Goal: Task Accomplishment & Management: Use online tool/utility

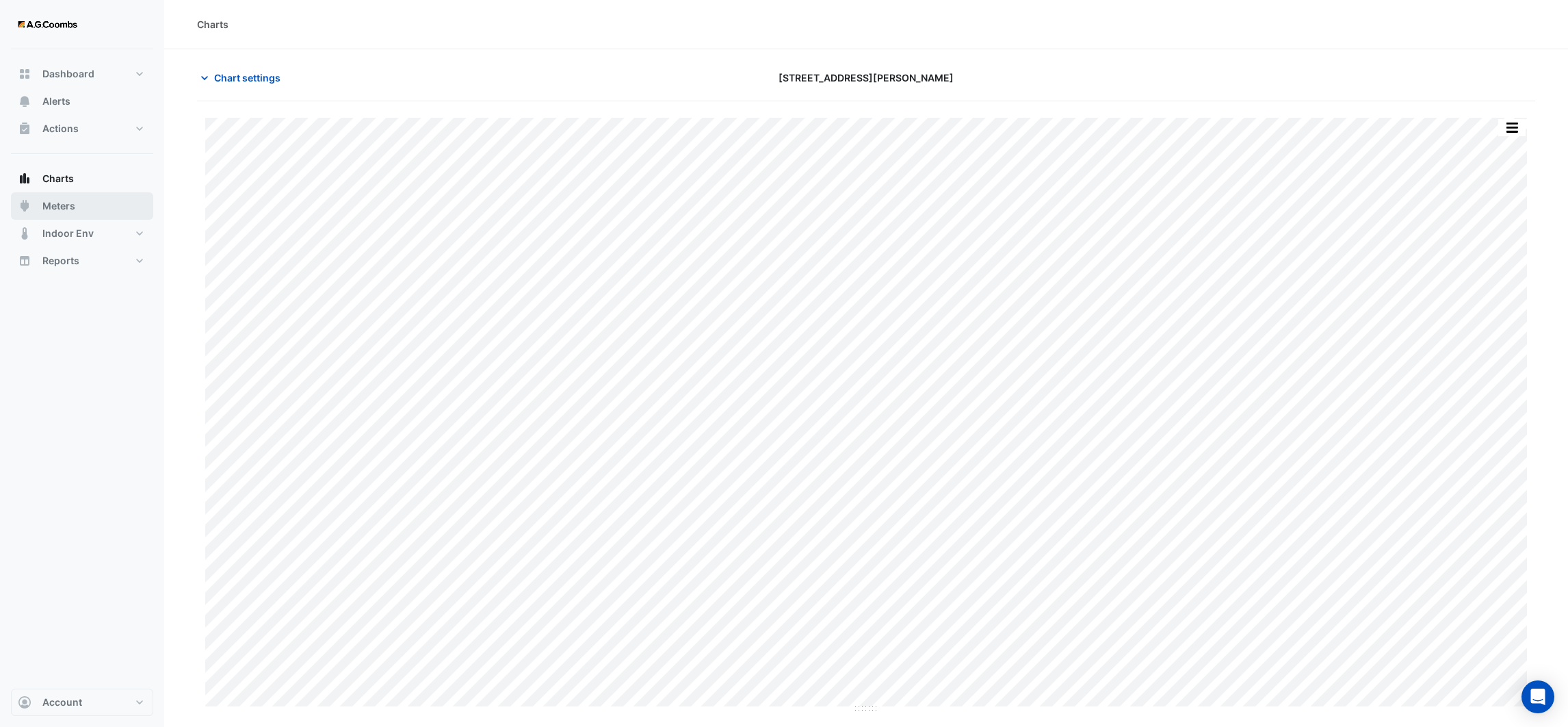
click at [42, 197] on button "Meters" at bounding box center [81, 206] width 142 height 28
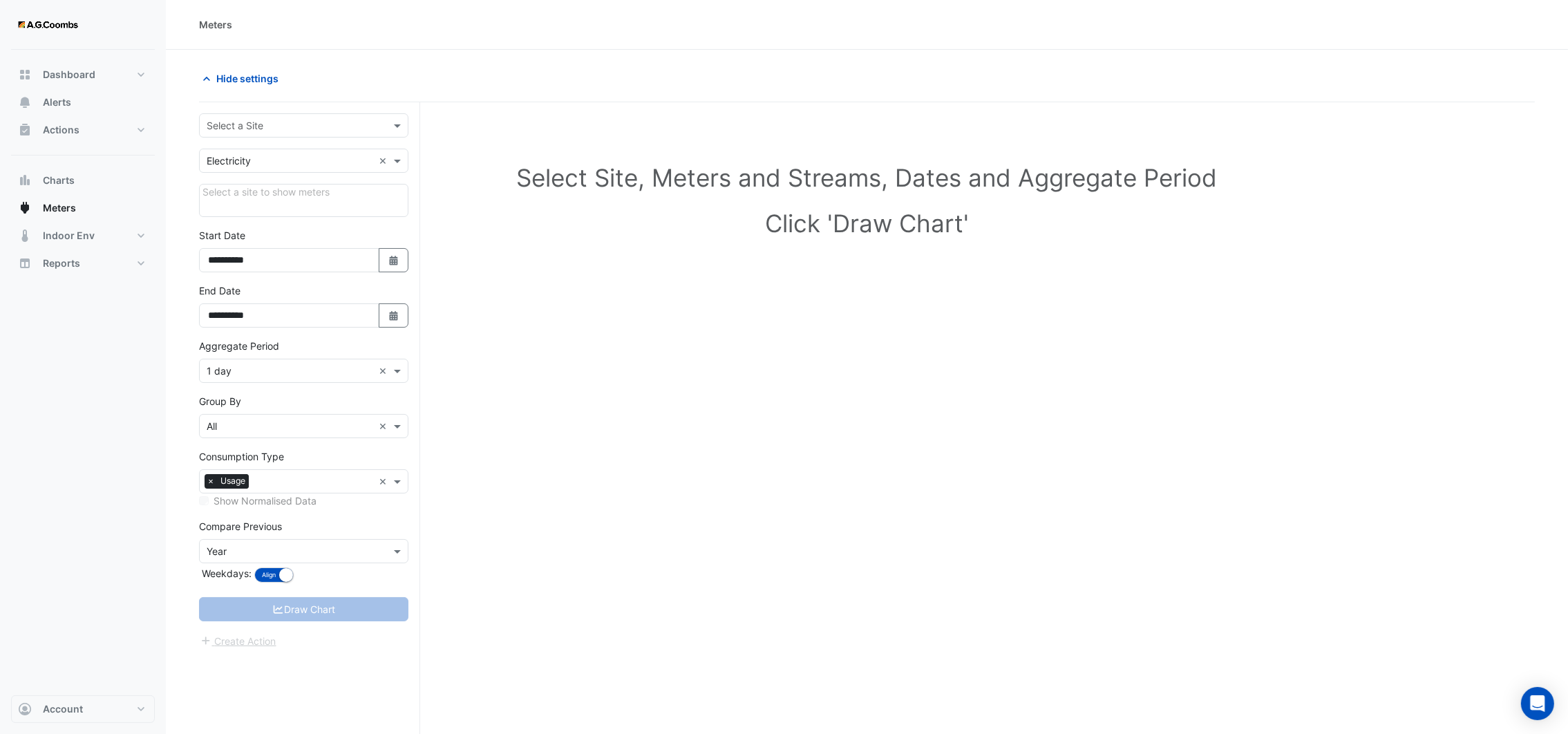
click at [380, 125] on div at bounding box center [303, 126] width 208 height 16
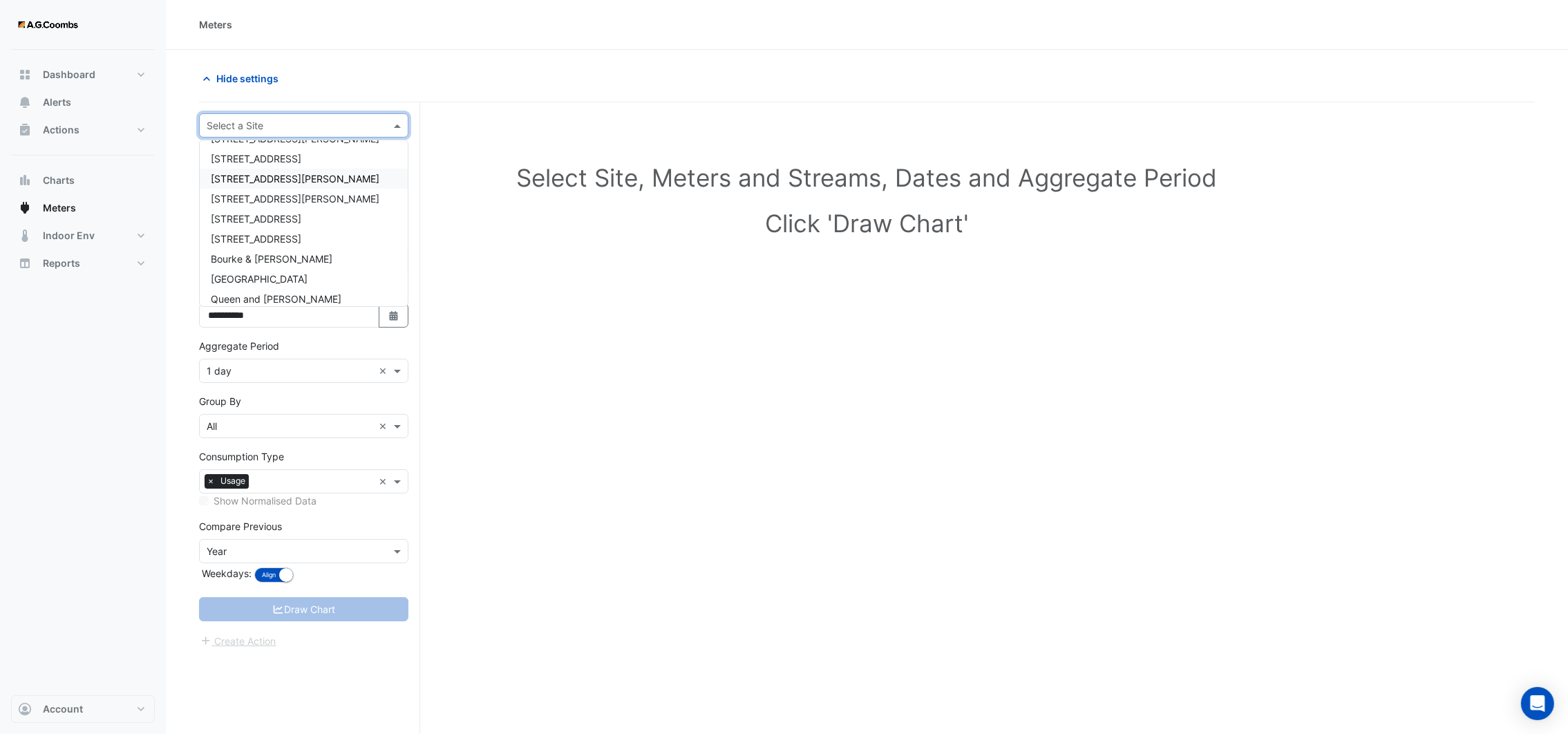
scroll to position [85, 0]
click at [281, 225] on span "Bourke & [PERSON_NAME]" at bounding box center [271, 231] width 121 height 11
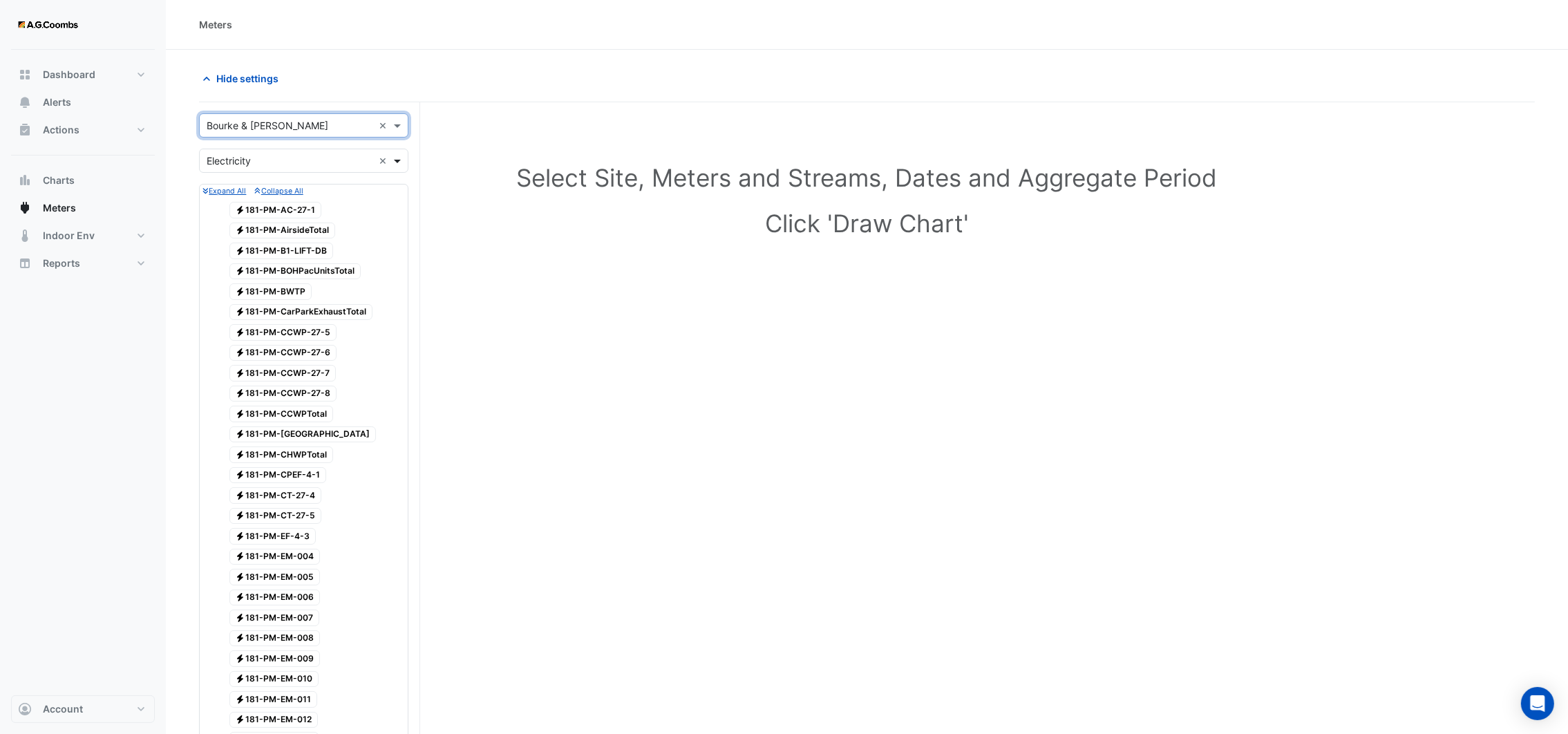
click at [399, 162] on span at bounding box center [399, 161] width 17 height 14
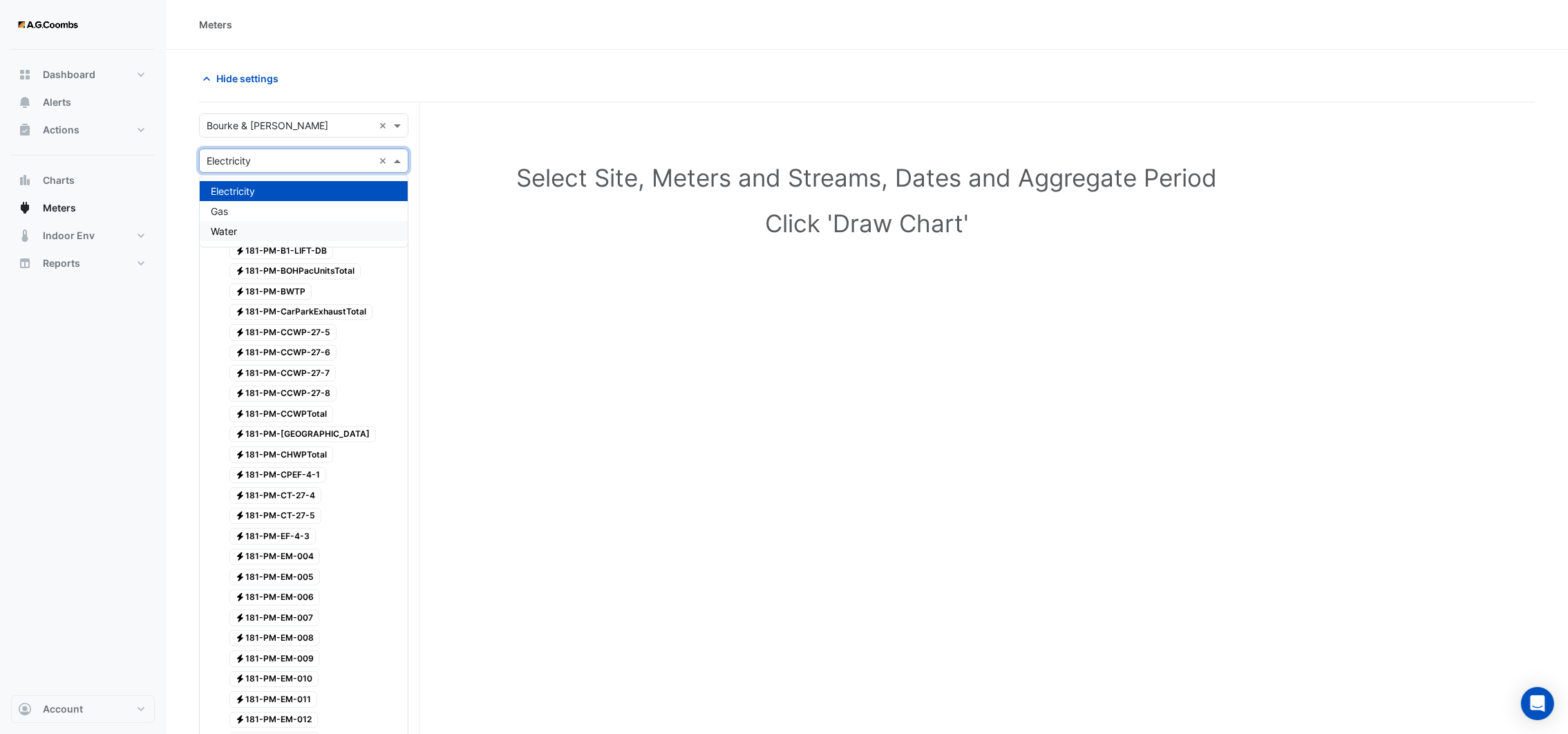
click at [263, 233] on div "Water" at bounding box center [303, 231] width 208 height 20
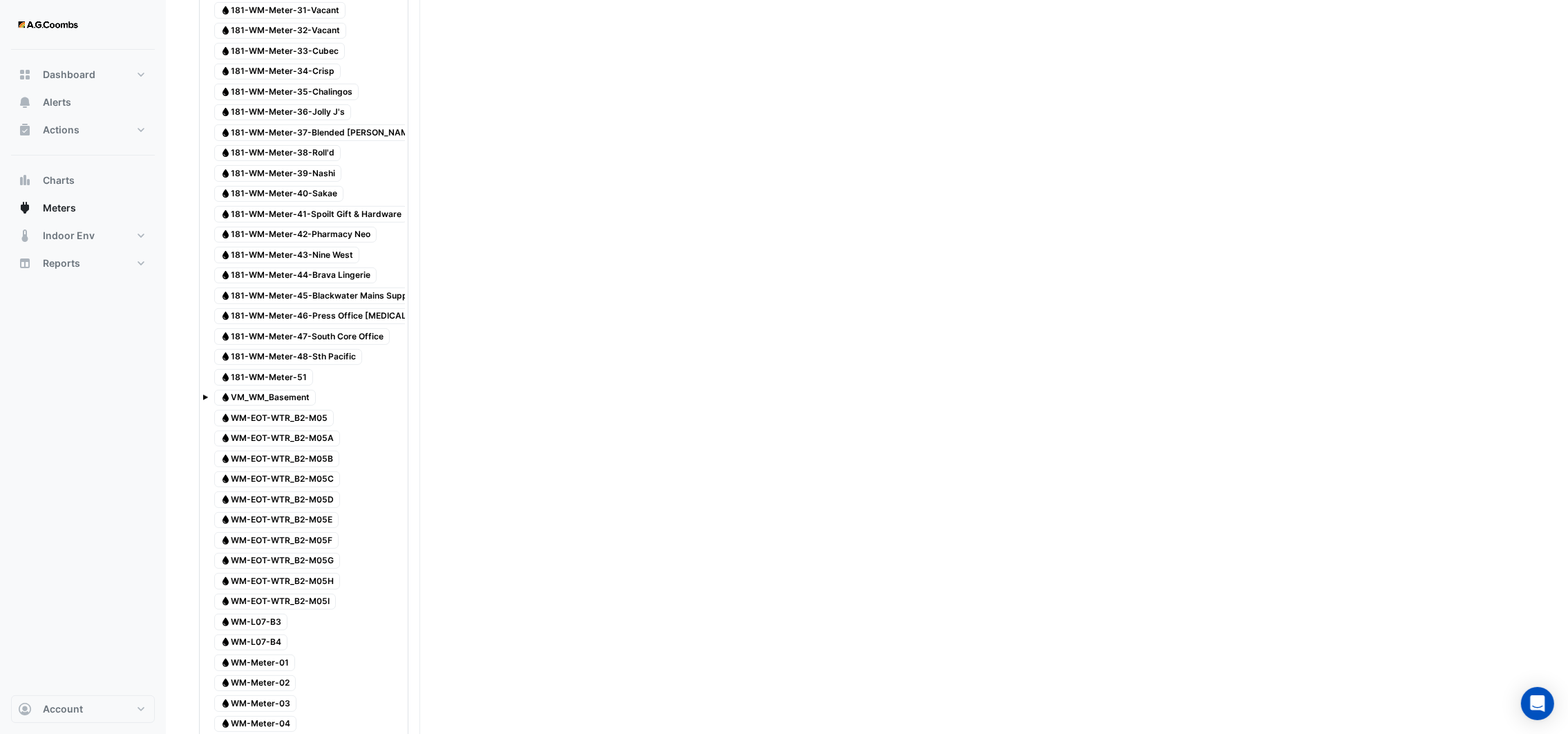
scroll to position [725, 0]
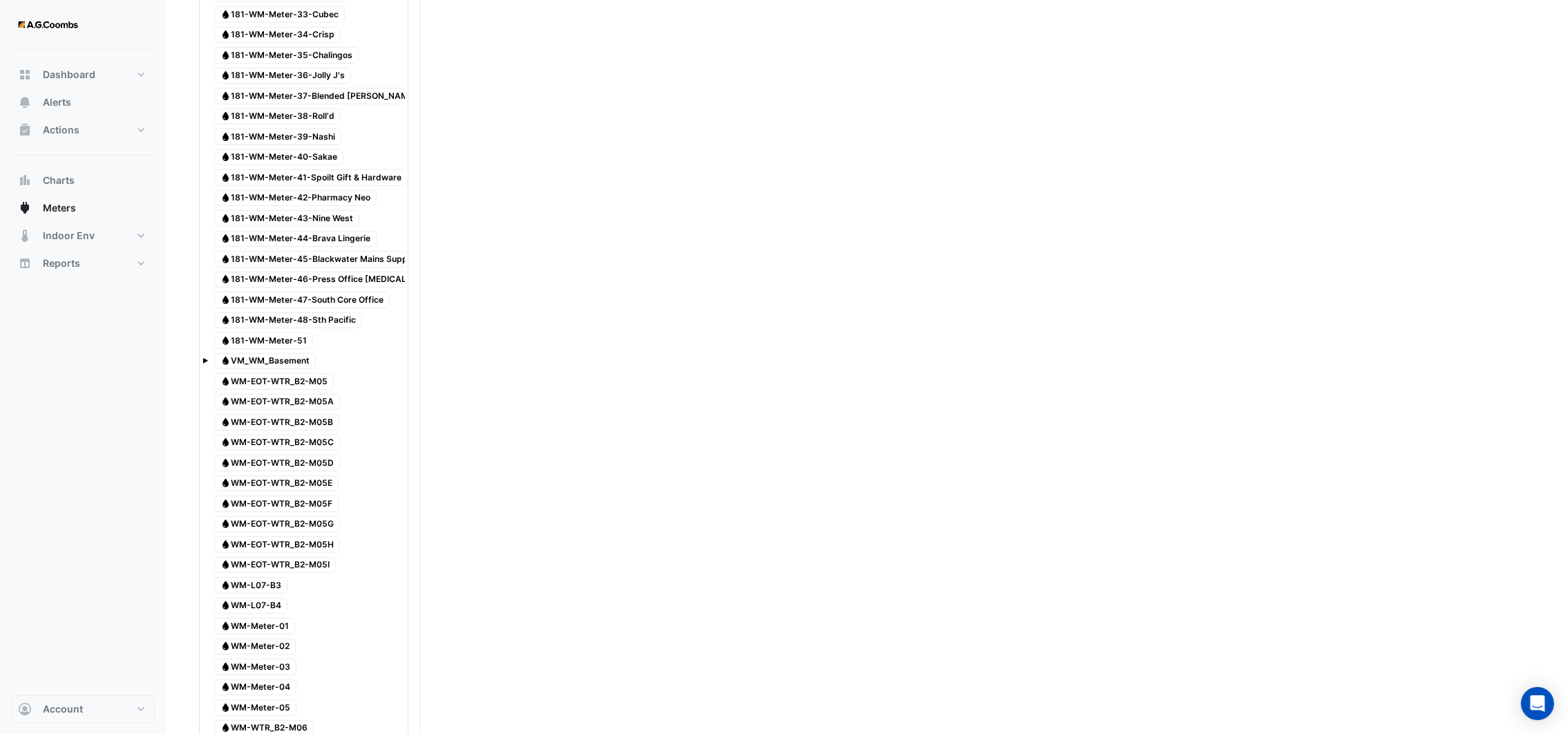
click at [313, 265] on span "Water 181-WM-Meter-45-Blackwater Mains Supply" at bounding box center [317, 258] width 206 height 16
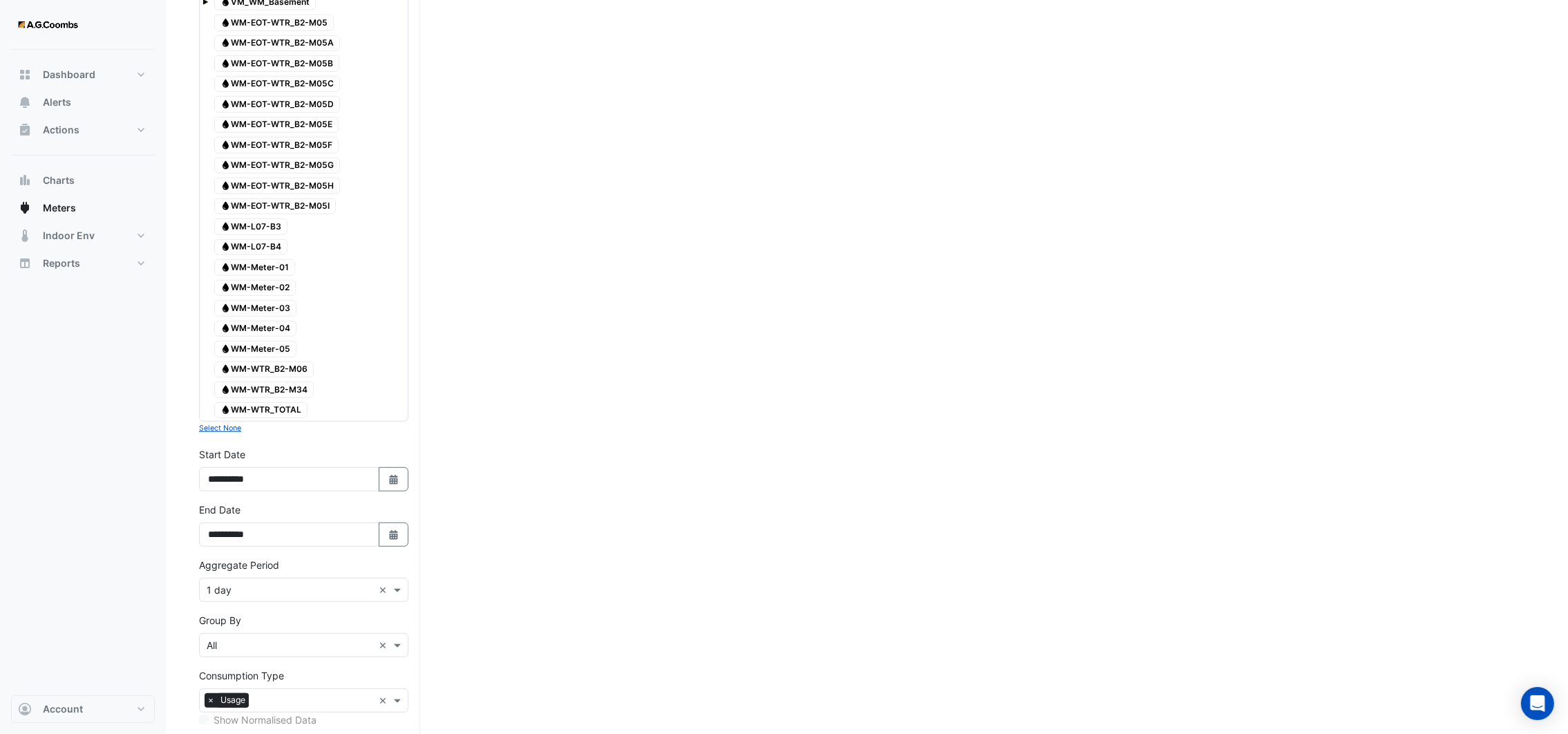
scroll to position [1252, 0]
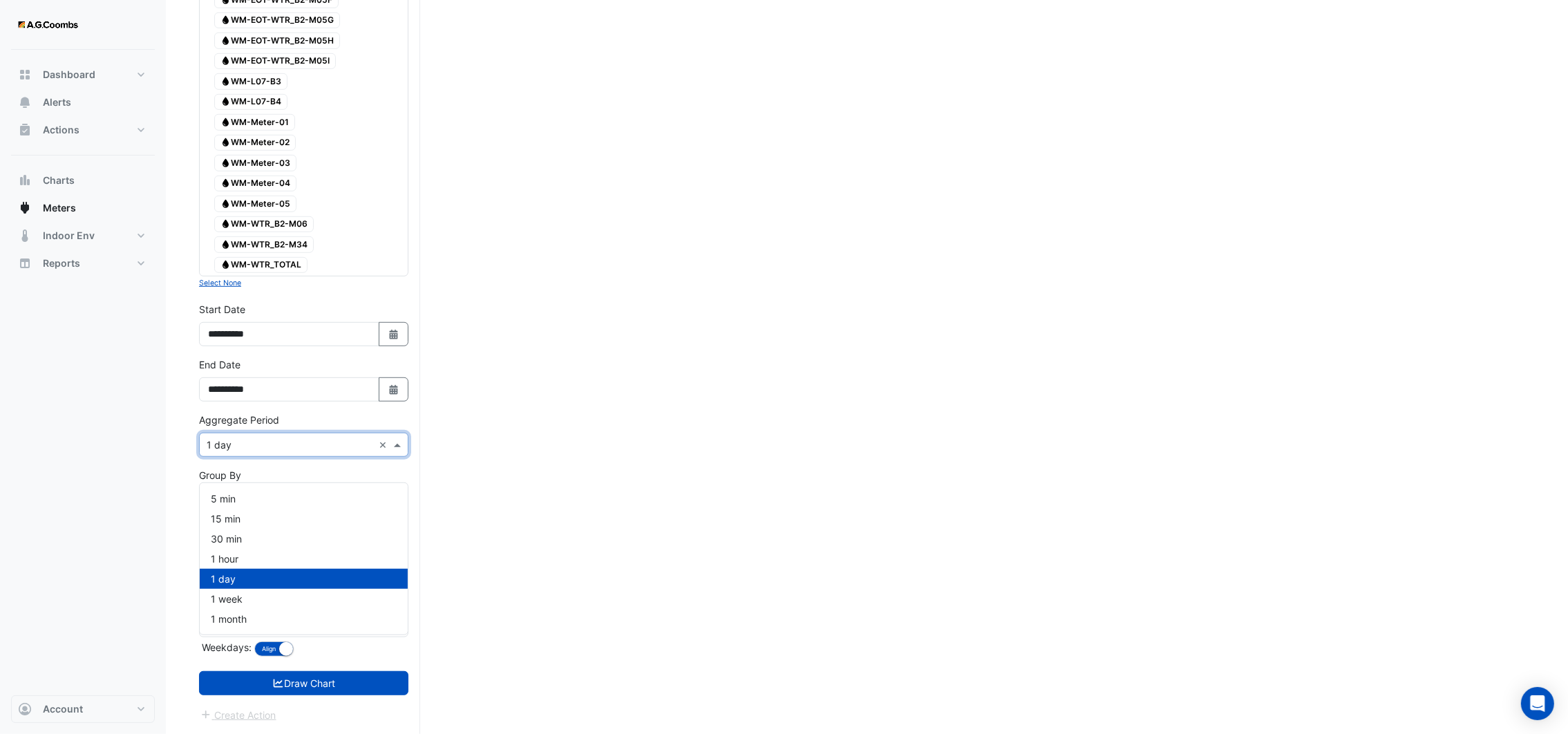
click at [396, 442] on span at bounding box center [399, 445] width 17 height 14
click at [301, 508] on div "15 min" at bounding box center [303, 518] width 208 height 20
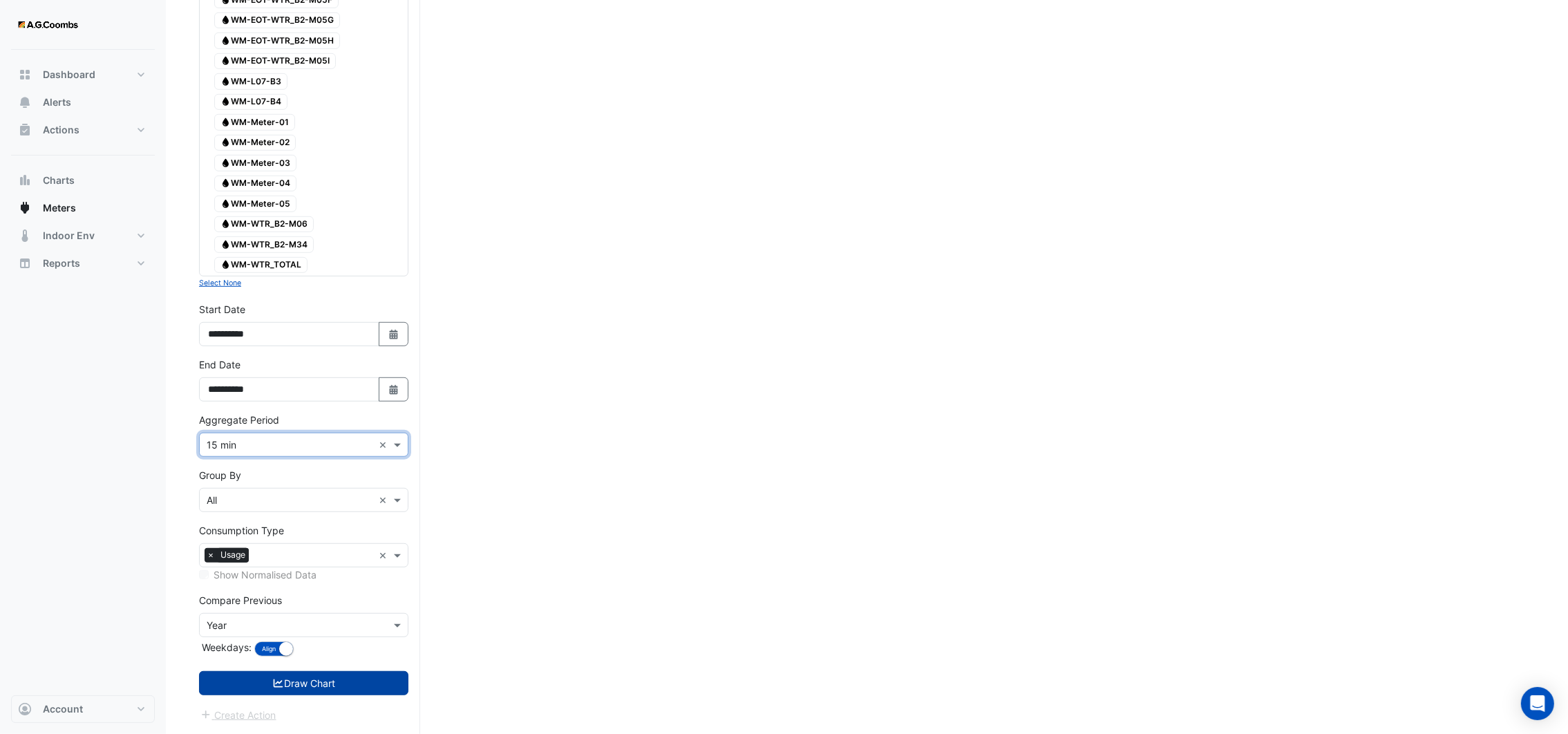
click at [262, 683] on button "Draw Chart" at bounding box center [303, 683] width 209 height 24
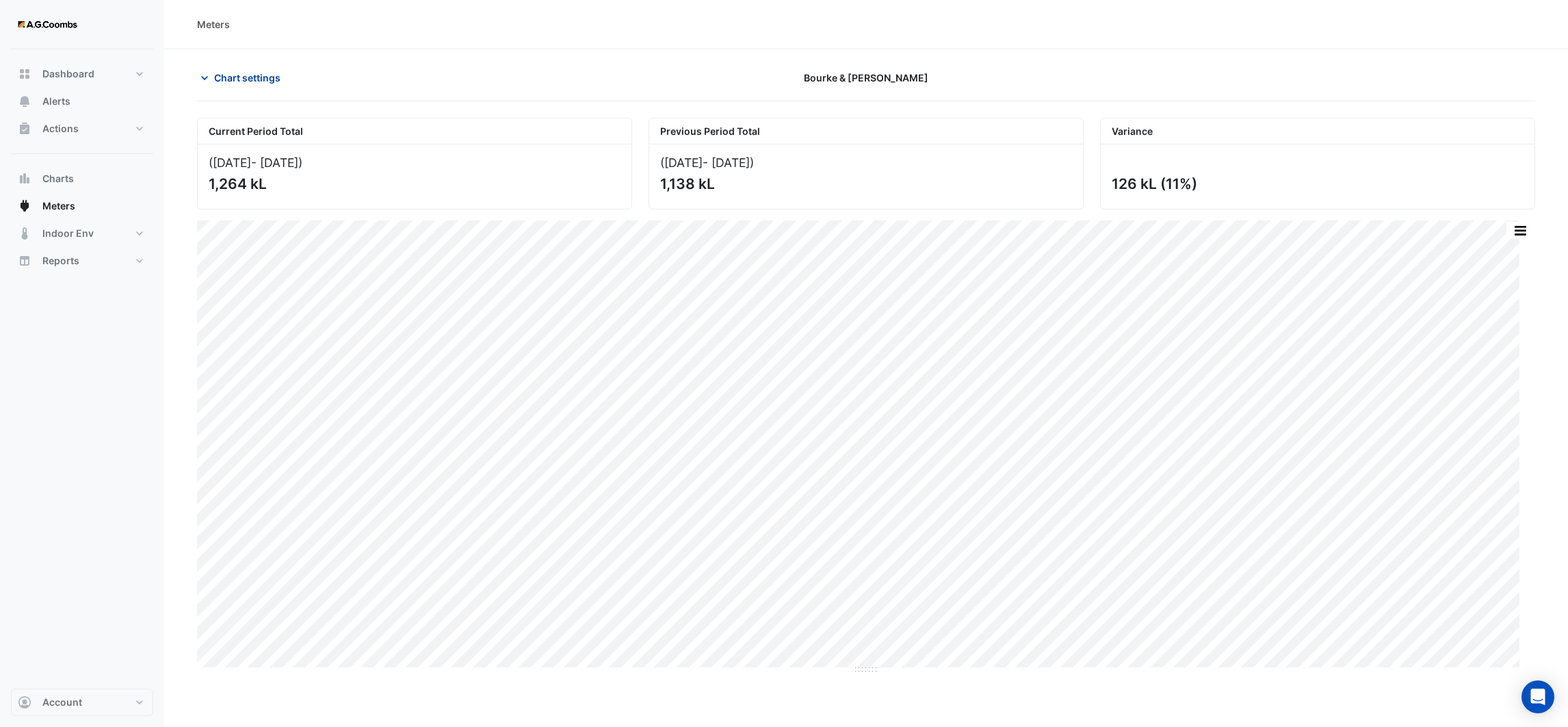
click at [203, 79] on icon "button" at bounding box center [204, 78] width 13 height 13
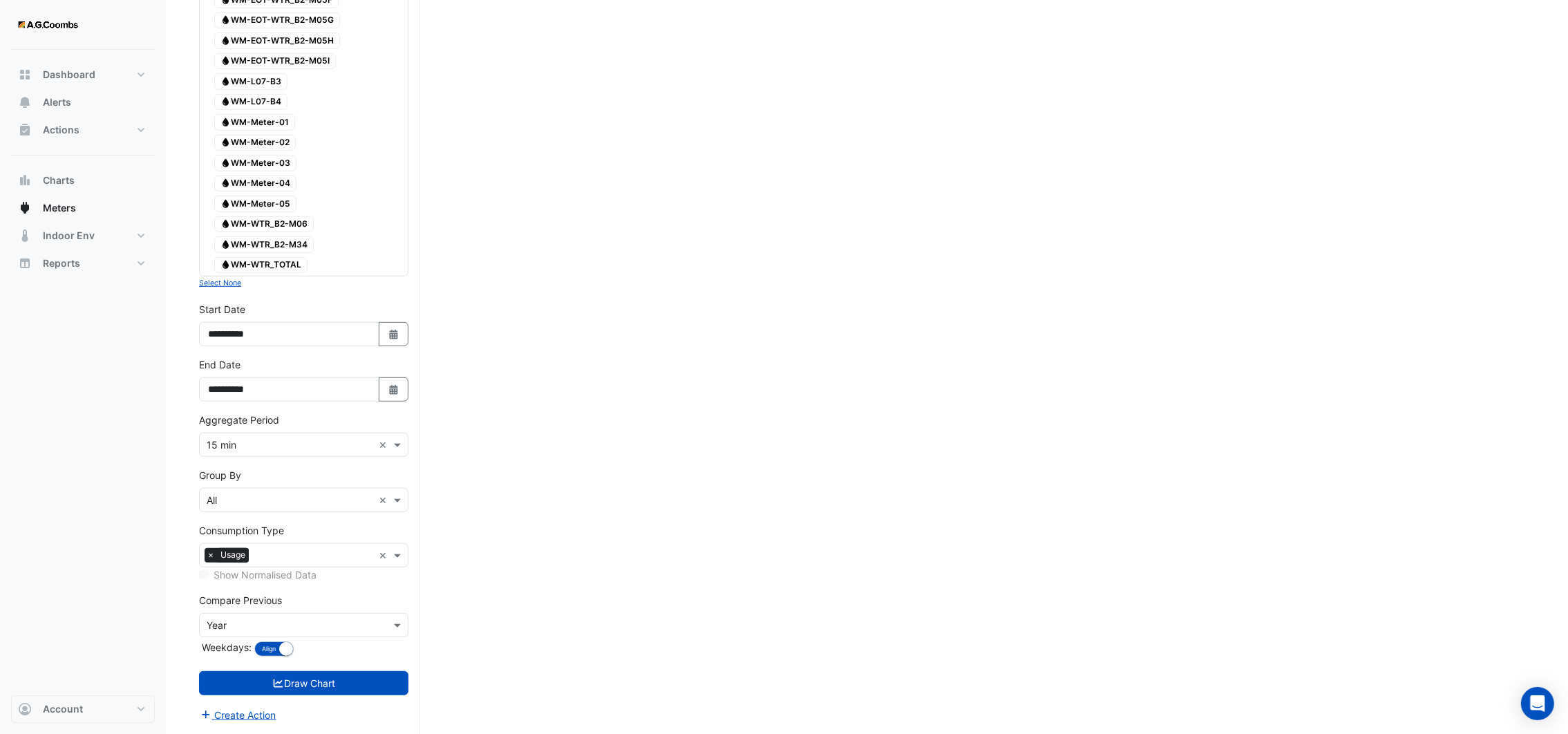
scroll to position [1252, 0]
click at [393, 377] on button "Select Date" at bounding box center [393, 389] width 31 height 24
click at [356, 225] on span "Next month" at bounding box center [355, 230] width 11 height 11
select select "*"
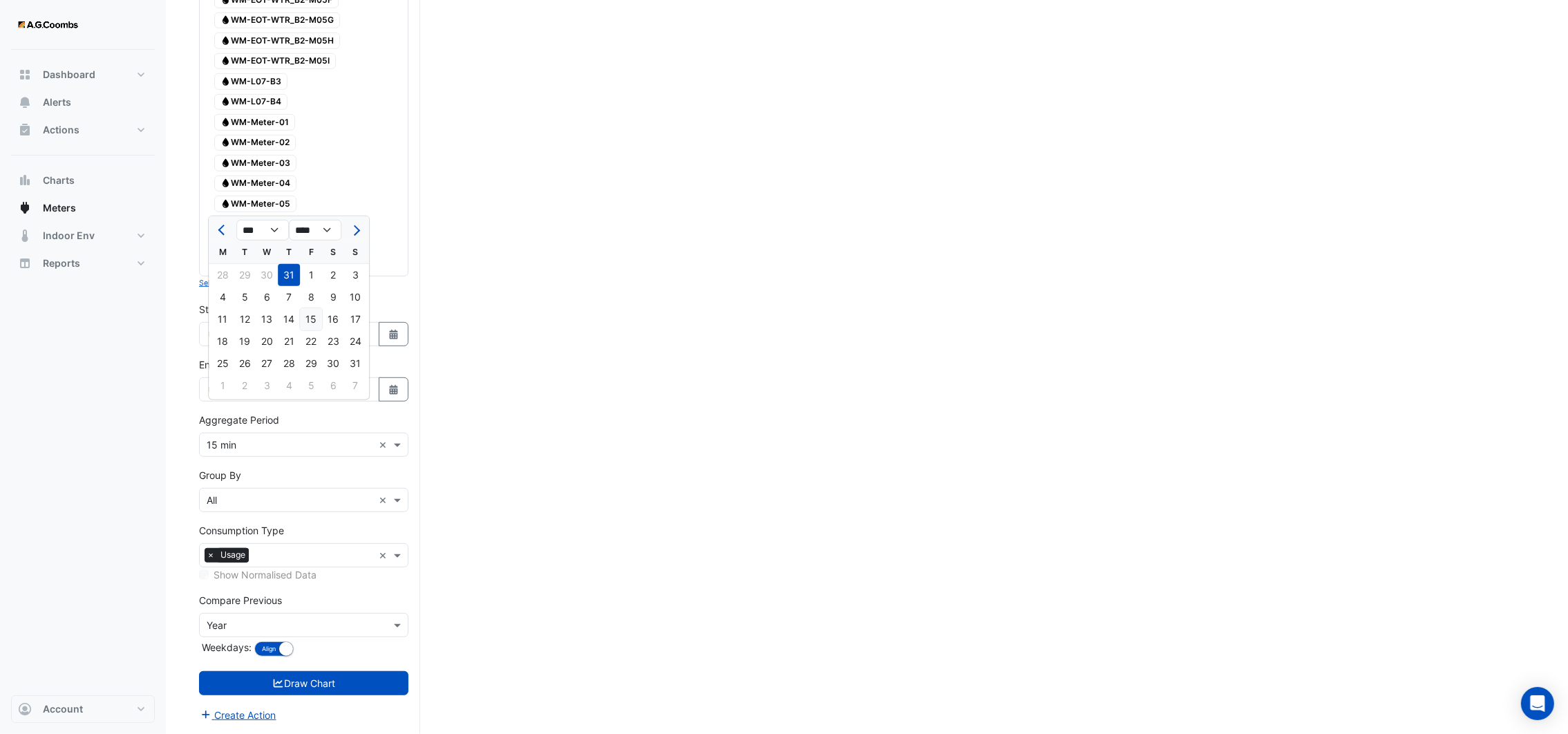
click at [304, 308] on div "15" at bounding box center [311, 319] width 22 height 22
type input "**********"
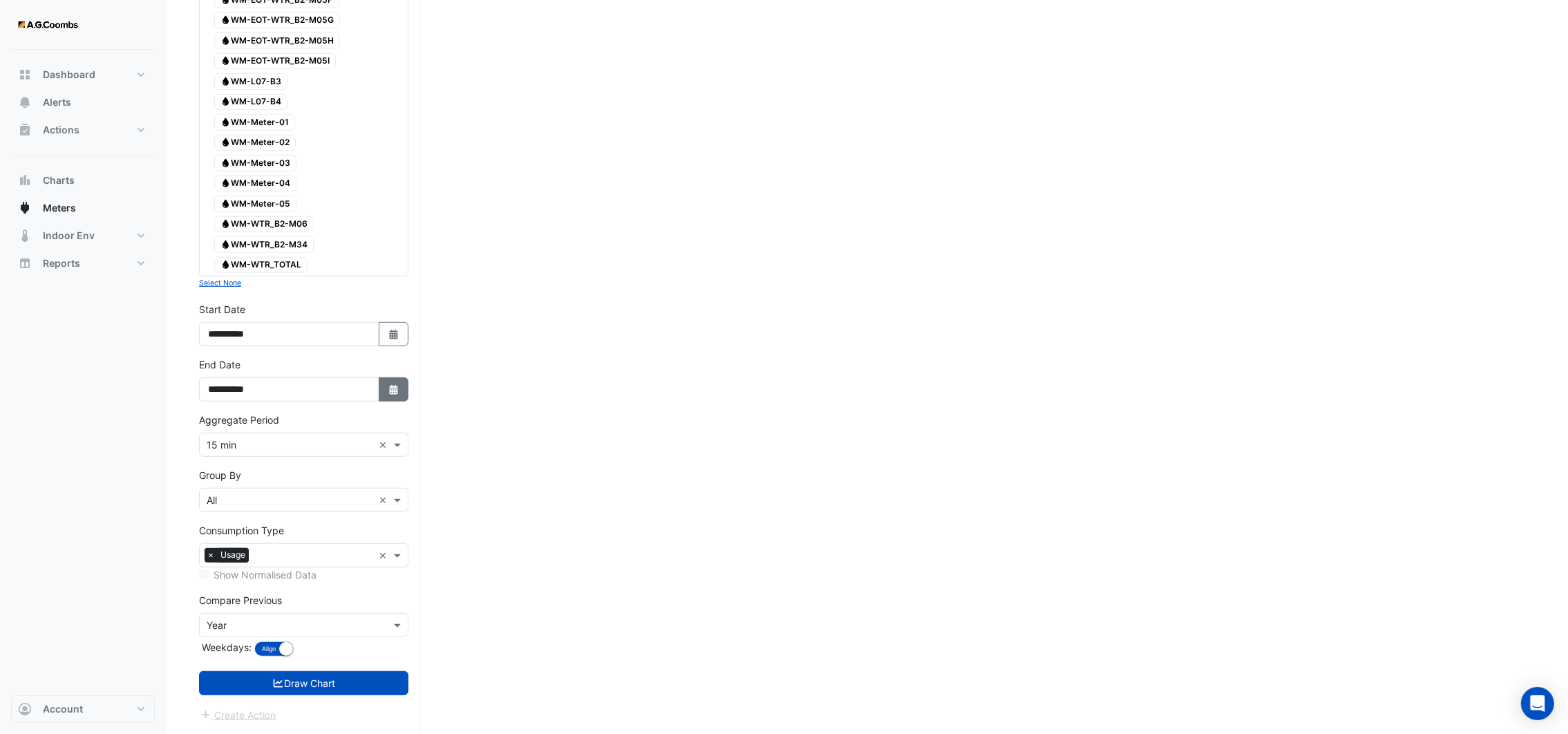
click at [391, 388] on icon "Select Date" at bounding box center [393, 390] width 12 height 10
select select "*"
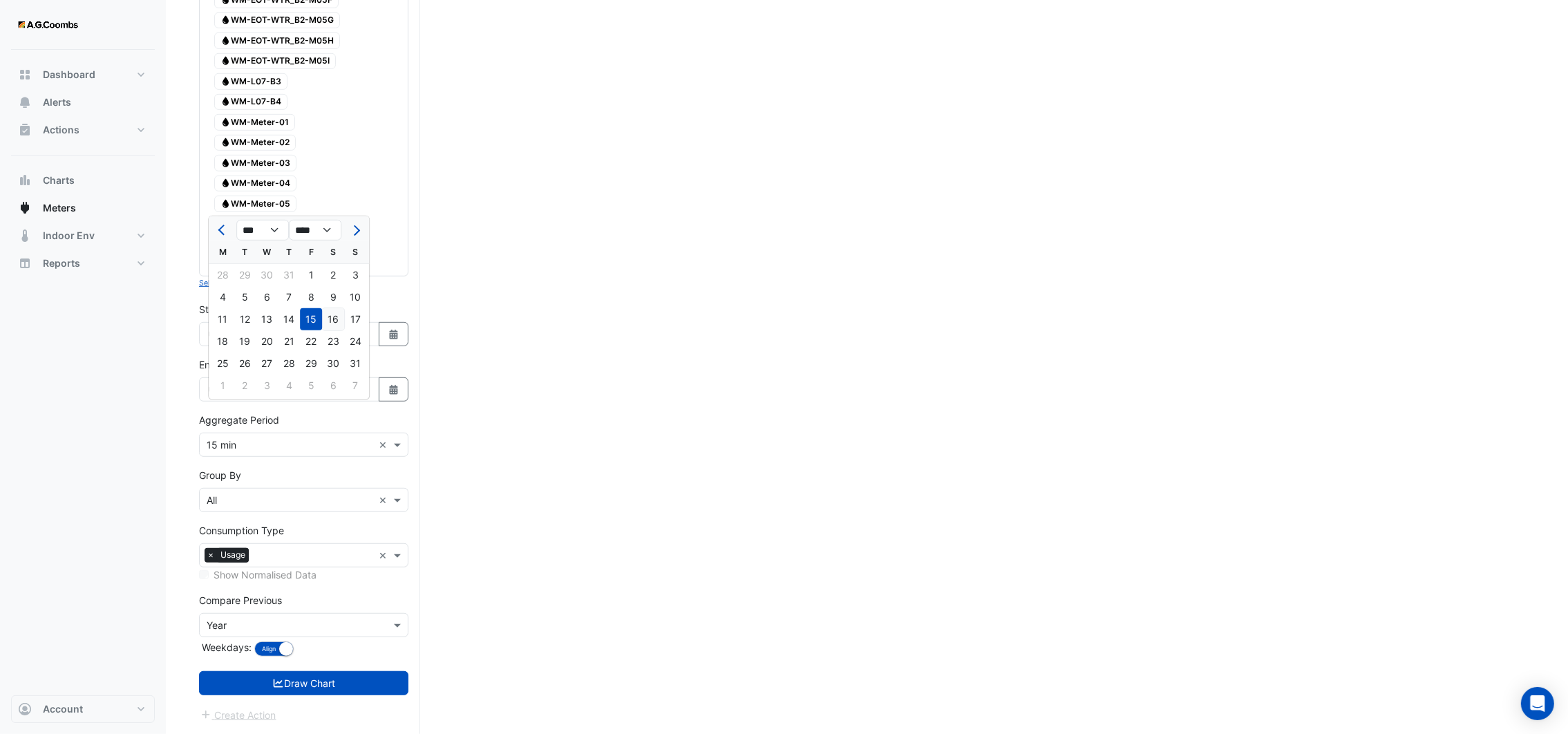
click at [331, 308] on div "16" at bounding box center [333, 319] width 22 height 22
type input "**********"
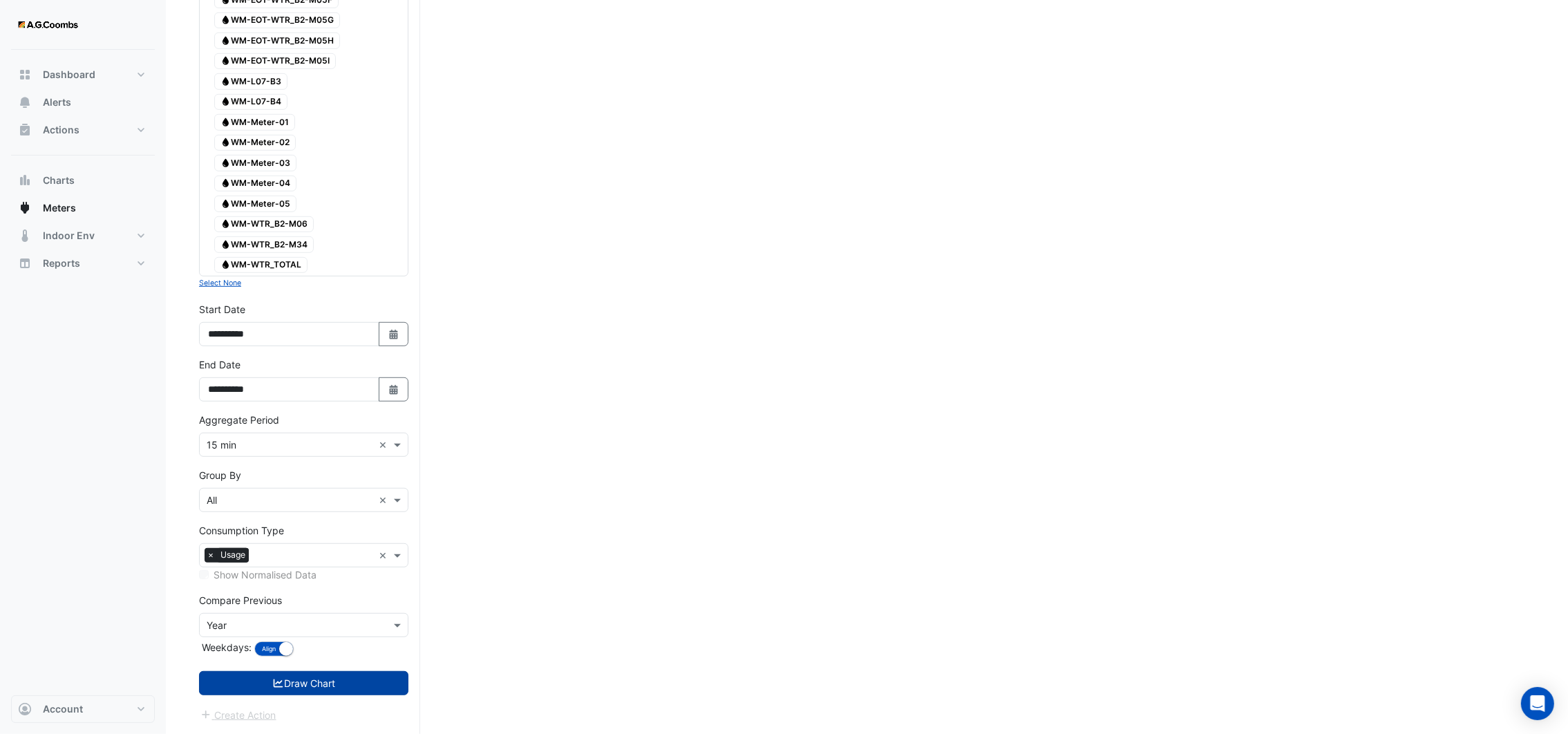
click at [296, 690] on button "Draw Chart" at bounding box center [303, 683] width 209 height 24
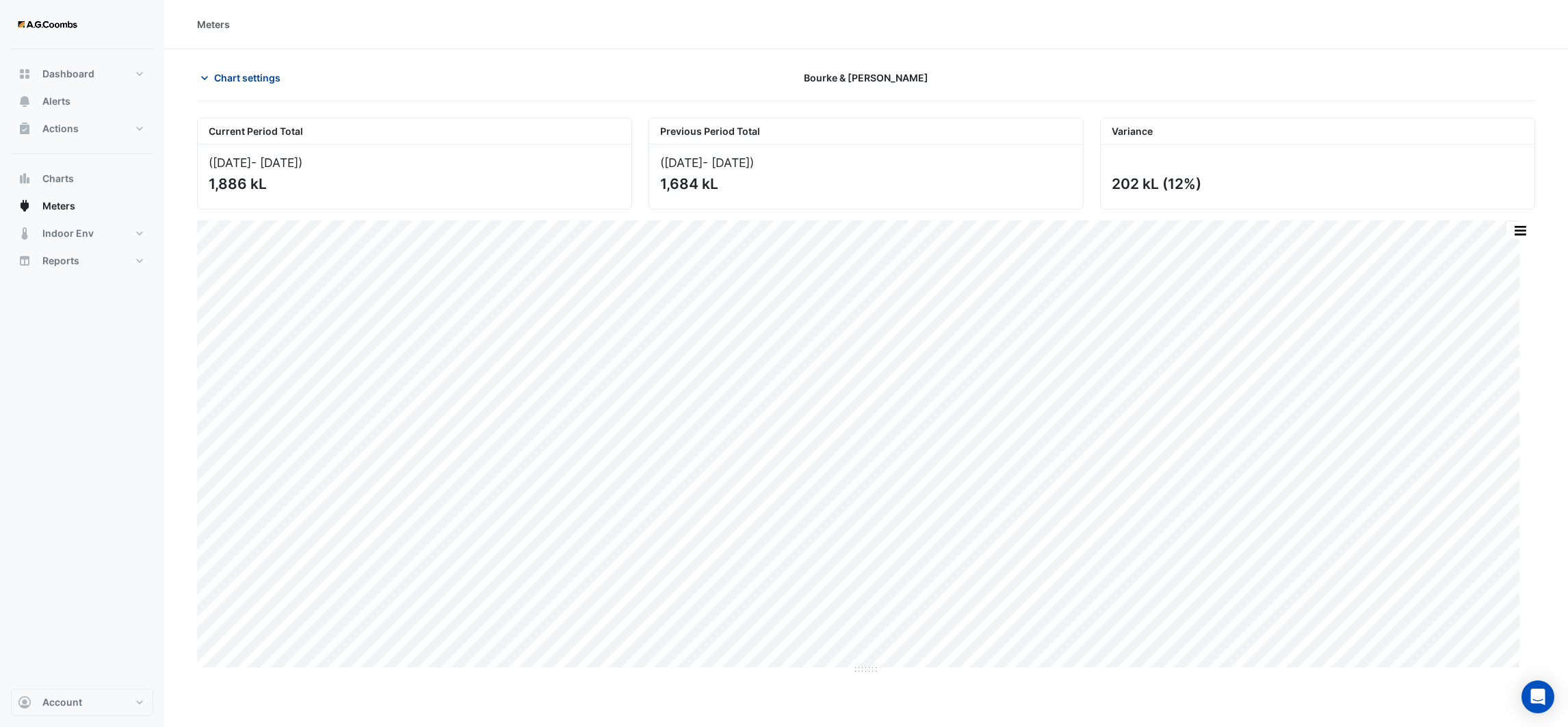
click at [207, 81] on icon "button" at bounding box center [204, 78] width 13 height 13
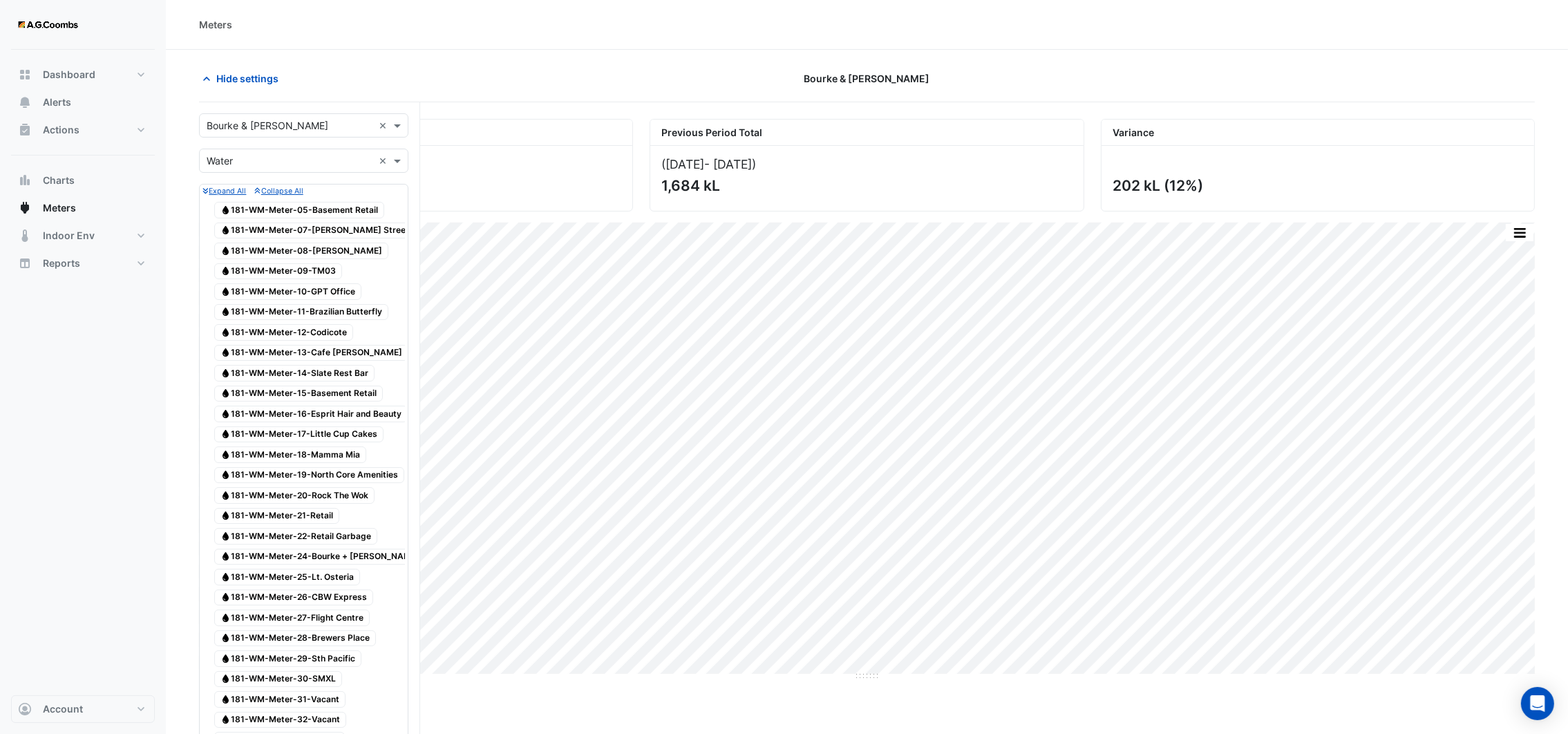
click at [241, 193] on small "Expand All" at bounding box center [224, 191] width 44 height 9
click at [281, 189] on small "Collapse All" at bounding box center [278, 191] width 49 height 9
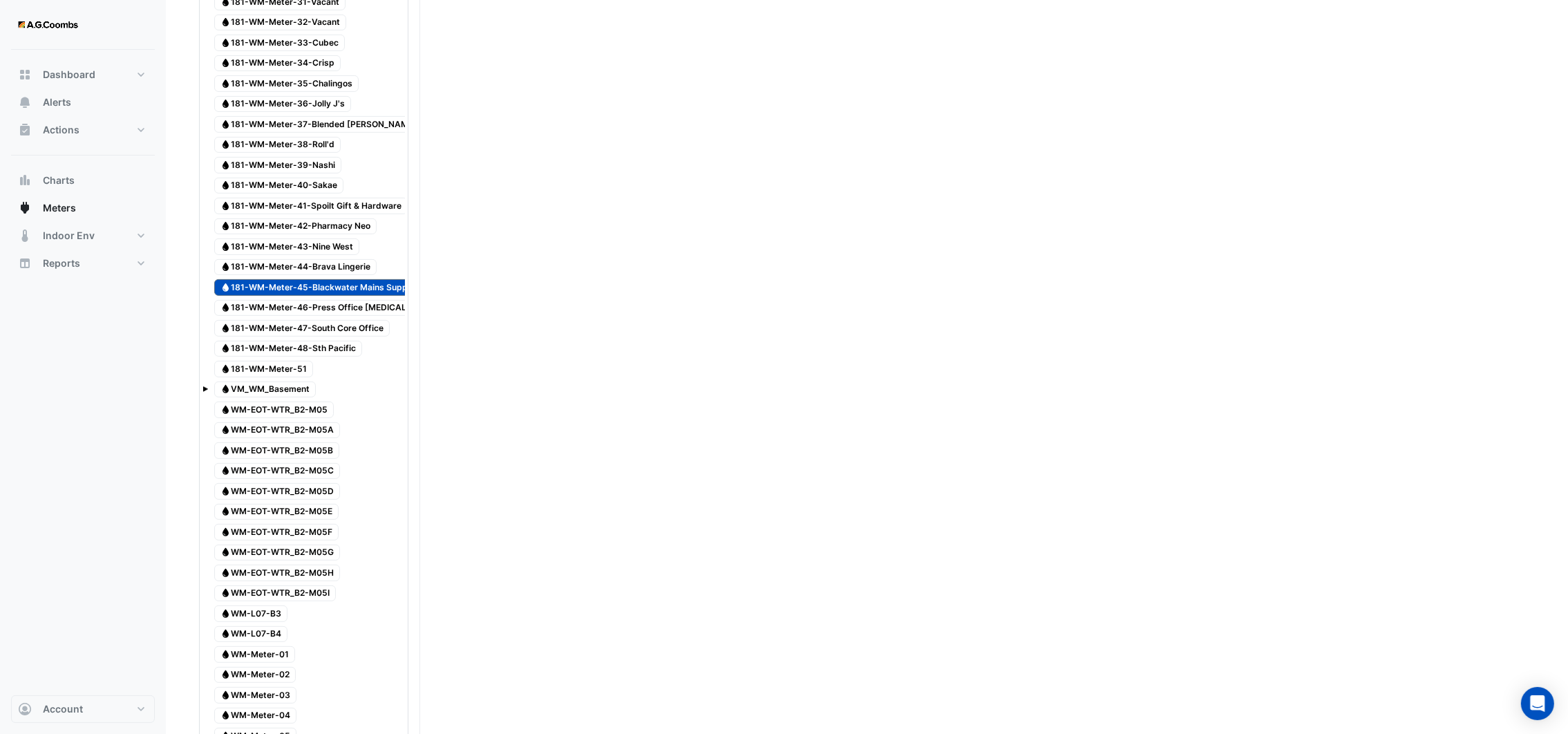
scroll to position [621, 0]
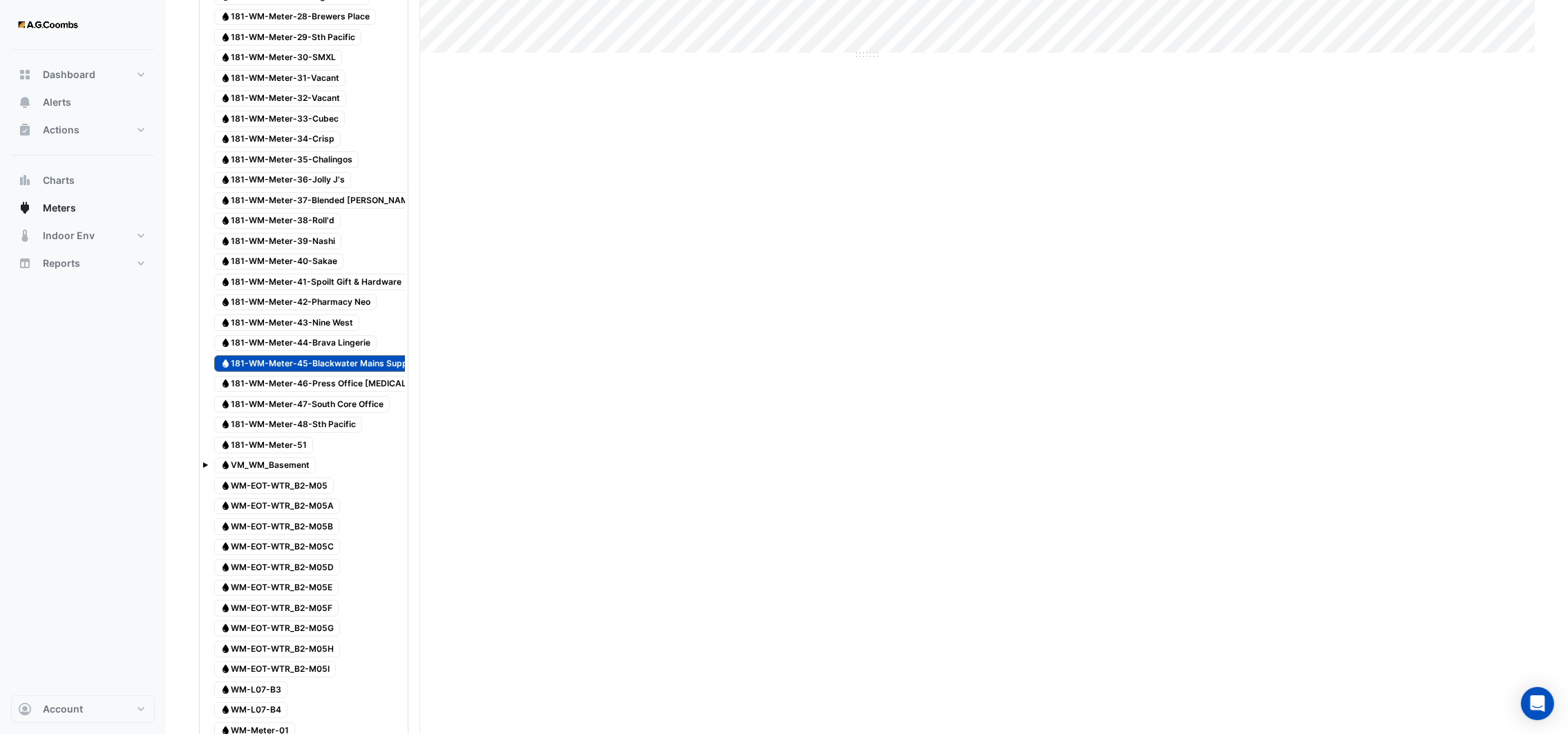
click at [208, 466] on div "Water VM_WM_Basement" at bounding box center [304, 466] width 203 height 19
click at [203, 468] on span at bounding box center [206, 465] width 6 height 6
click at [281, 491] on span "Water WM-Basement-1" at bounding box center [273, 486] width 92 height 16
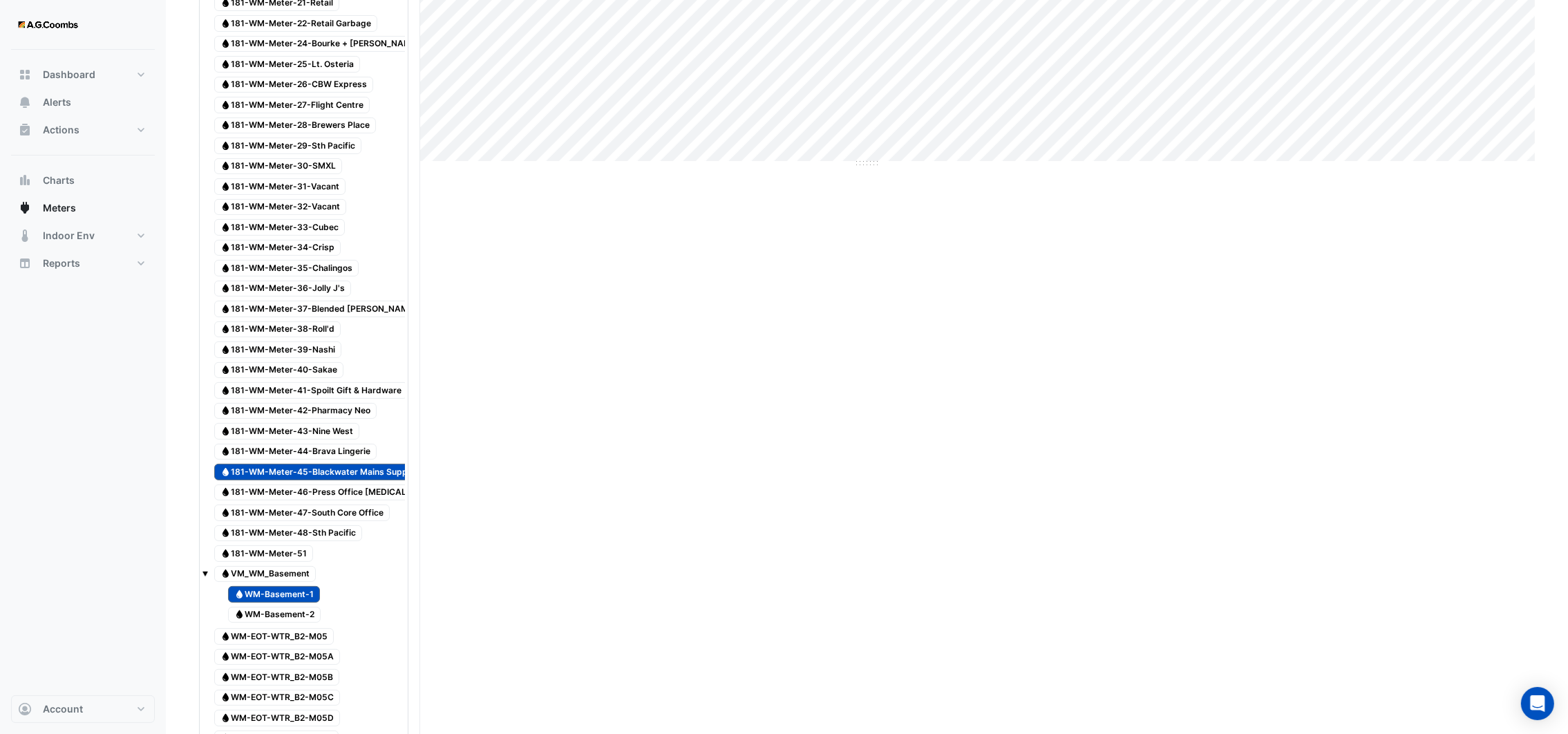
scroll to position [0, 0]
